Goal: Task Accomplishment & Management: Complete application form

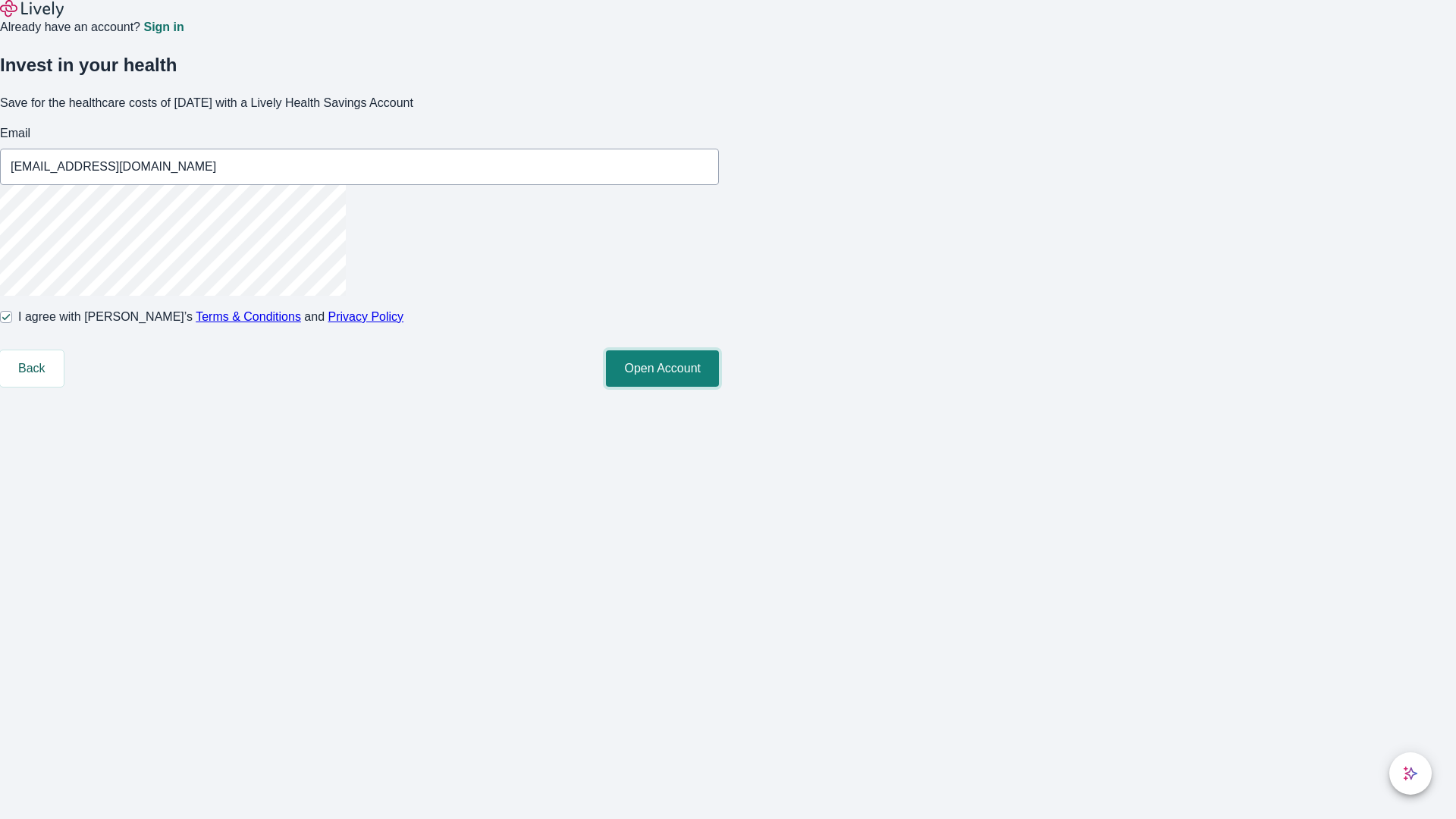
click at [719, 387] on button "Open Account" at bounding box center [662, 368] width 113 height 37
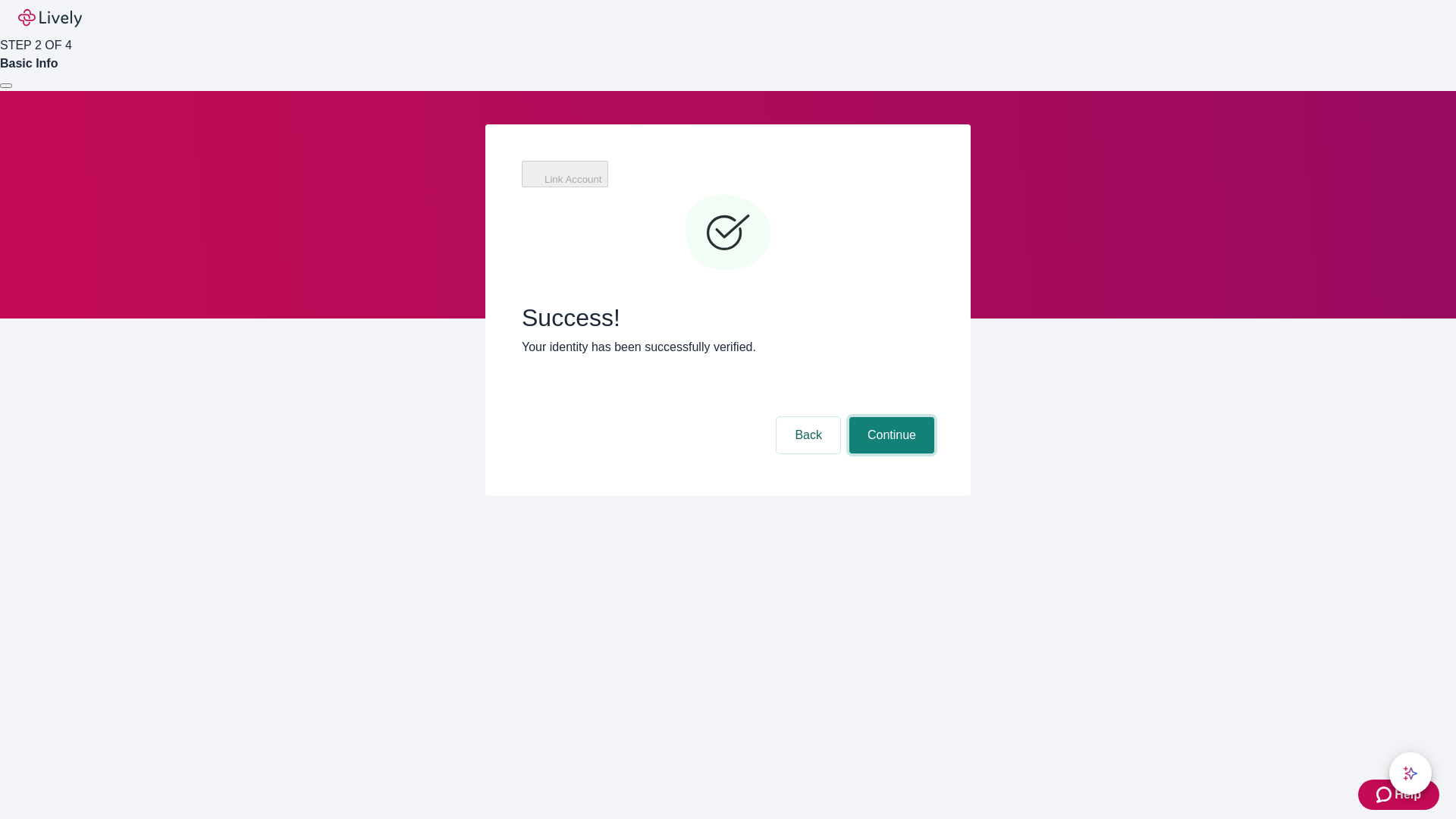
click at [889, 417] on button "Continue" at bounding box center [892, 435] width 85 height 37
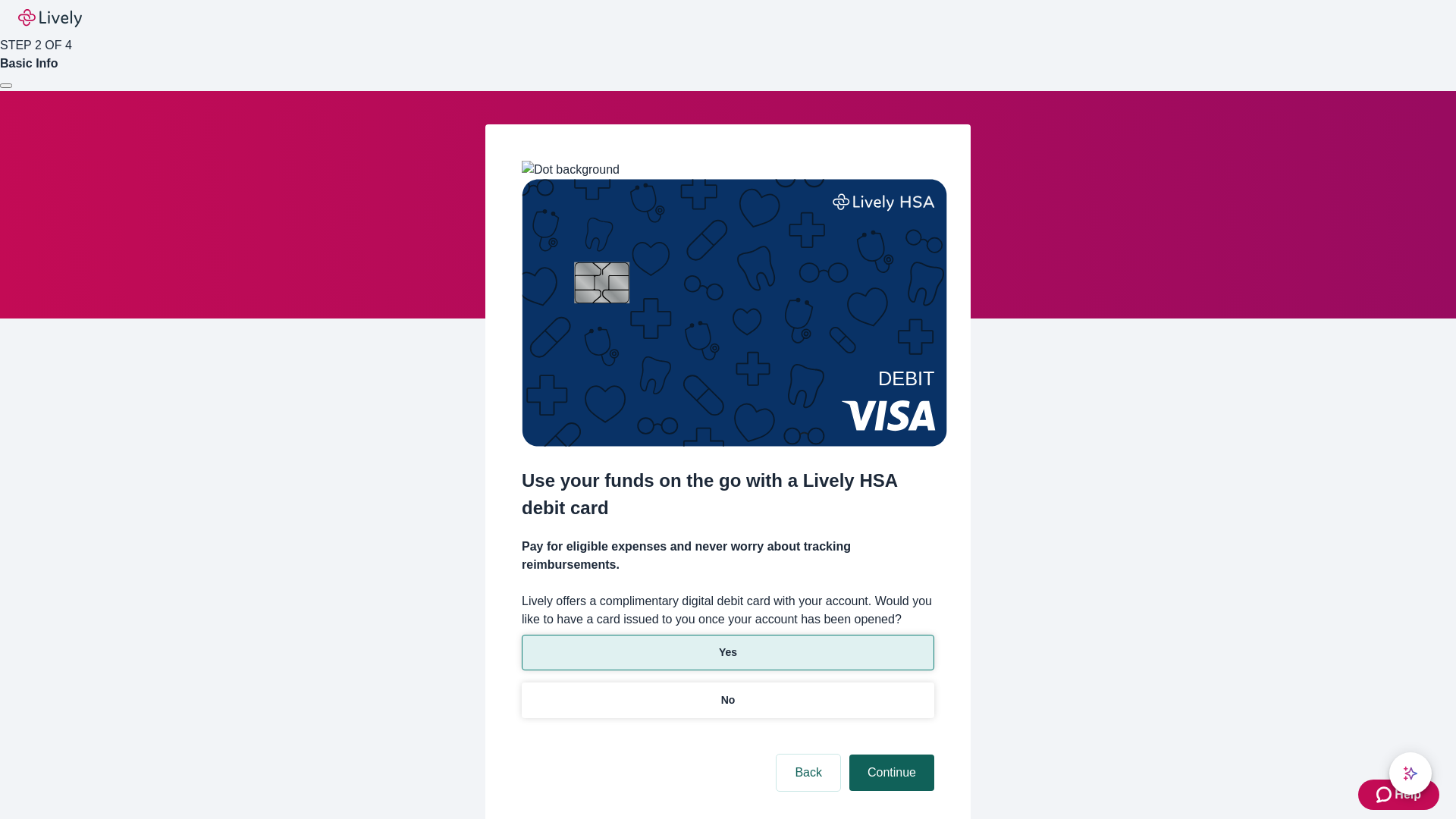
click at [728, 693] on p "No" at bounding box center [728, 701] width 15 height 16
click at [889, 755] on button "Continue" at bounding box center [892, 772] width 85 height 37
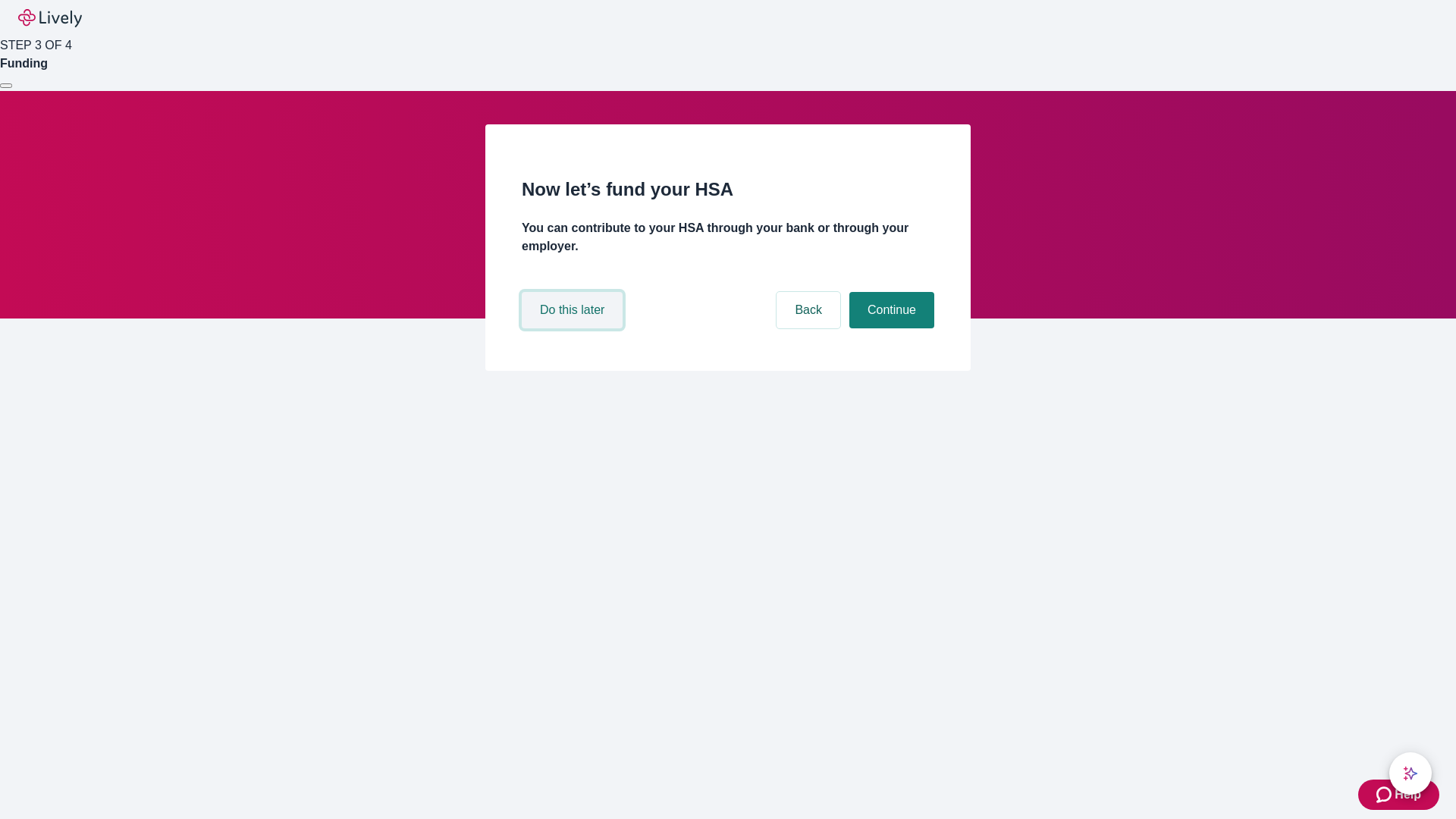
click at [574, 328] on button "Do this later" at bounding box center [572, 310] width 101 height 37
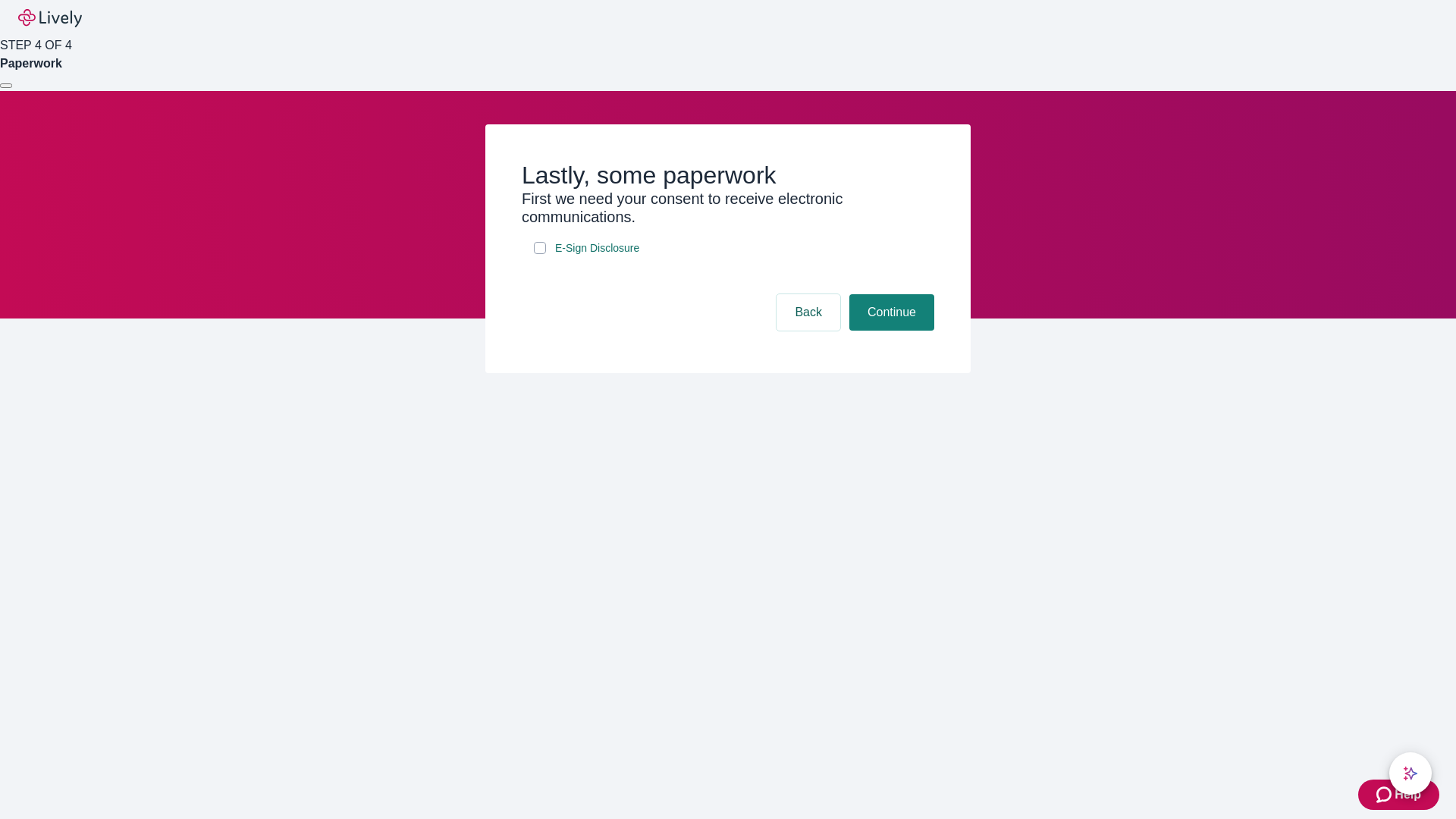
click at [540, 254] on input "E-Sign Disclosure" at bounding box center [540, 248] width 12 height 12
checkbox input "true"
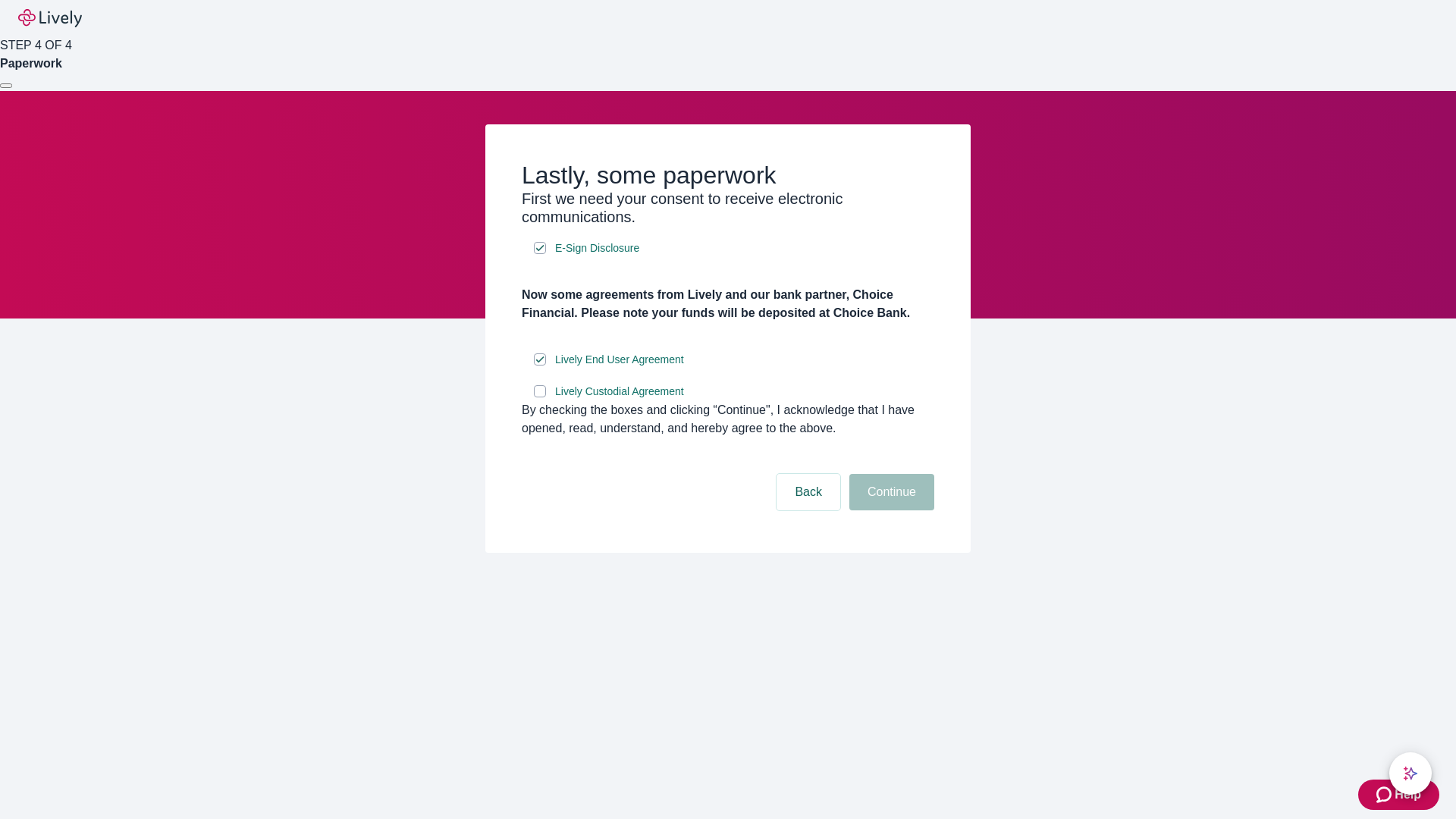
click at [540, 398] on input "Lively Custodial Agreement" at bounding box center [540, 392] width 12 height 12
checkbox input "true"
click at [889, 511] on button "Continue" at bounding box center [892, 492] width 85 height 37
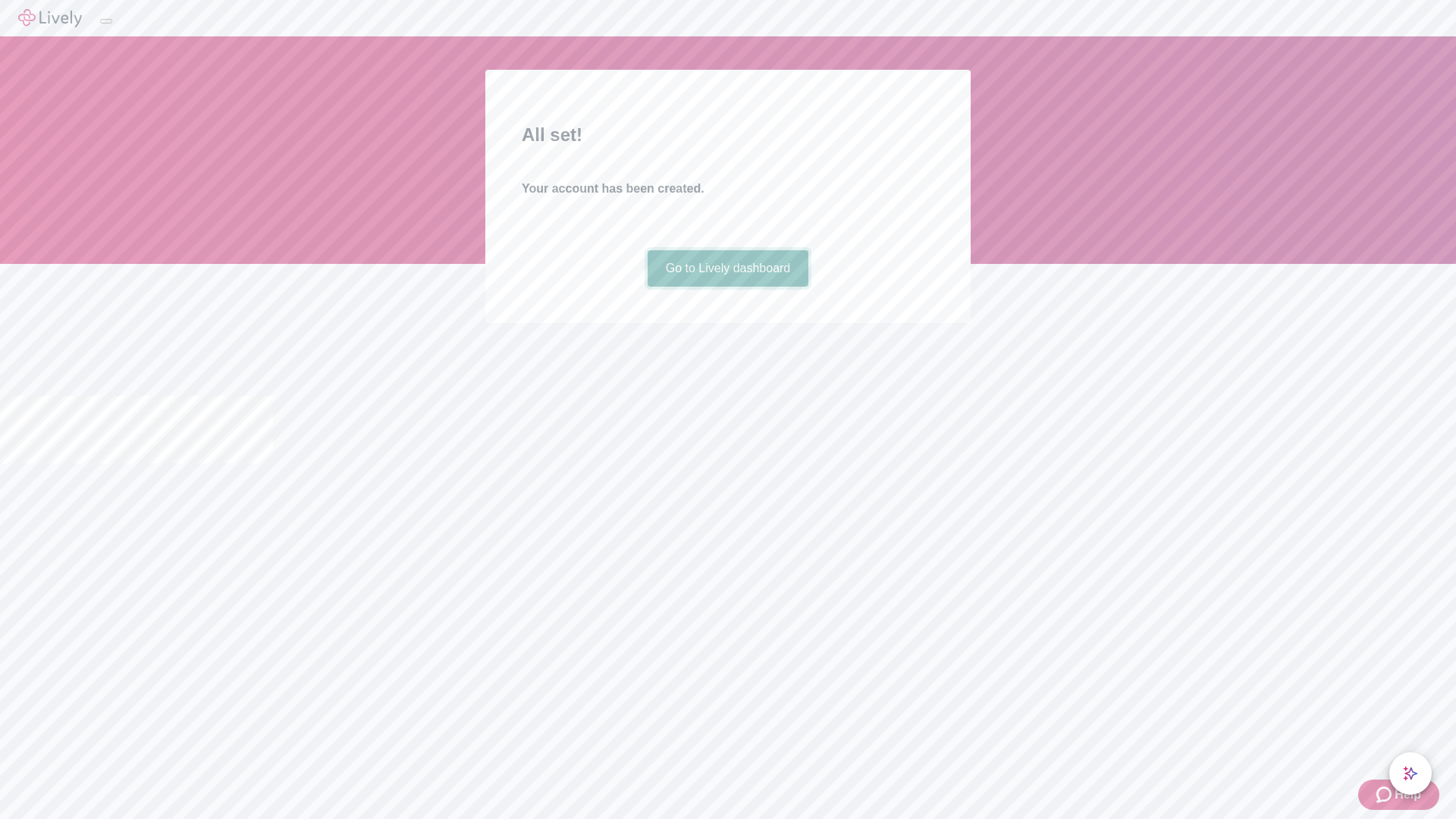
click at [728, 287] on link "Go to Lively dashboard" at bounding box center [728, 268] width 162 height 37
